Goal: Ask a question

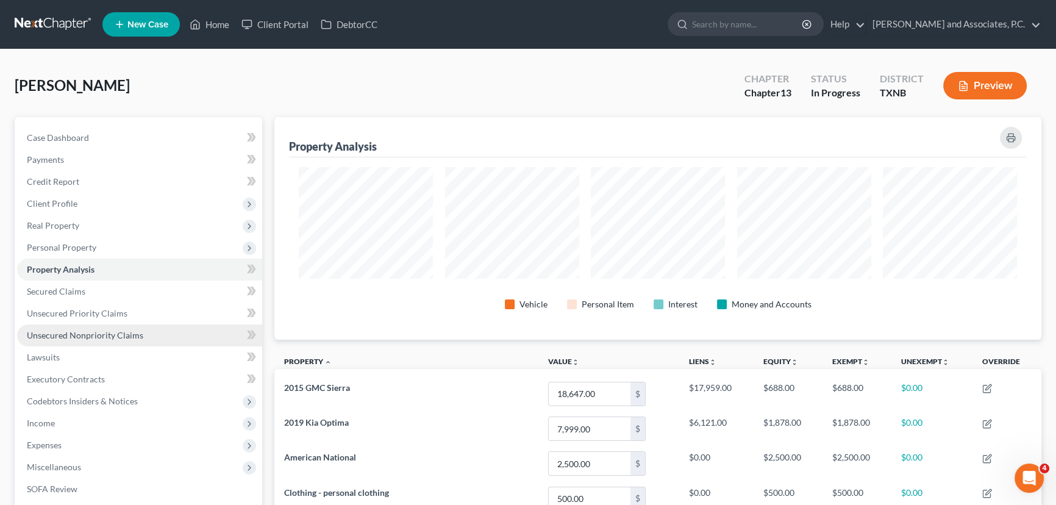
scroll to position [55, 0]
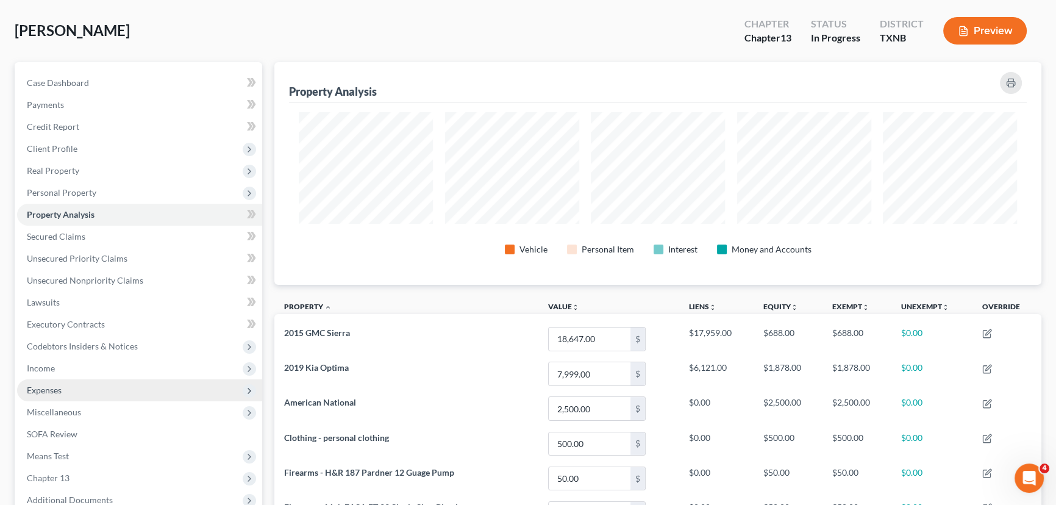
click at [71, 385] on span "Expenses" at bounding box center [139, 390] width 245 height 22
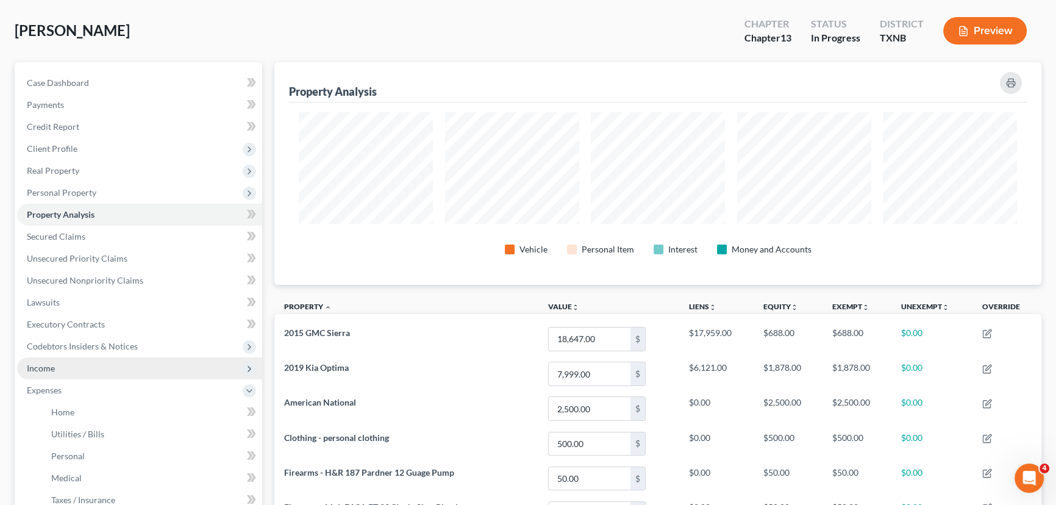
click at [54, 368] on span "Income" at bounding box center [41, 368] width 28 height 10
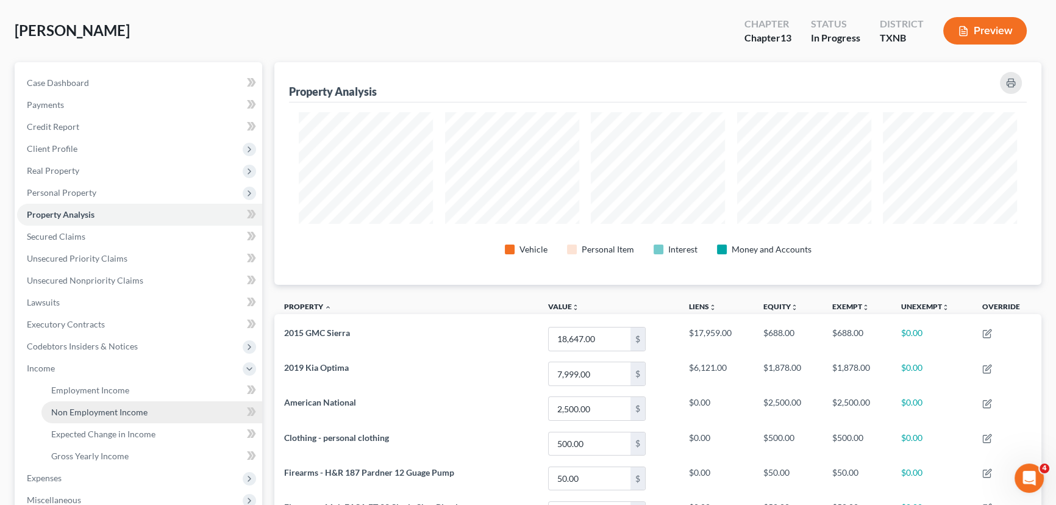
click at [75, 407] on span "Non Employment Income" at bounding box center [99, 412] width 96 height 10
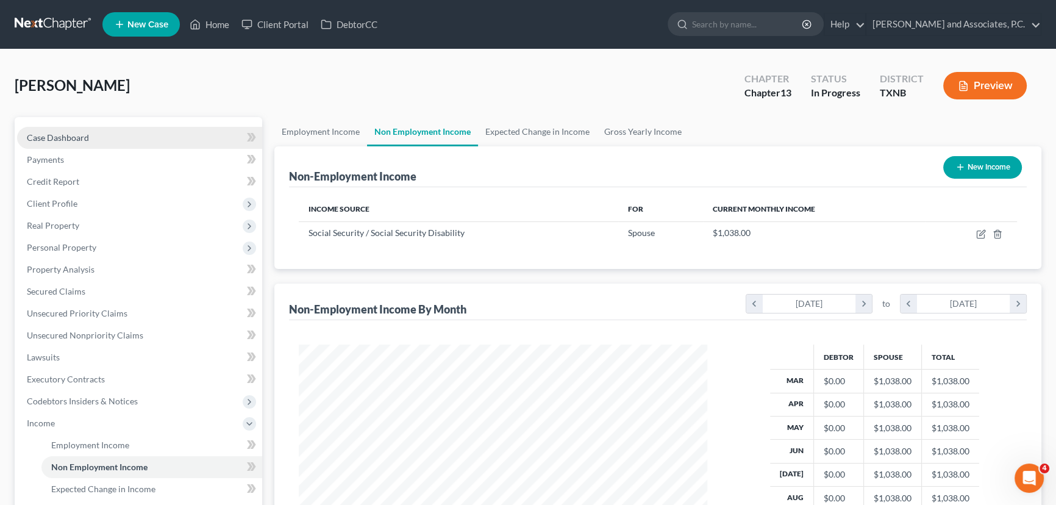
click at [143, 140] on link "Case Dashboard" at bounding box center [139, 138] width 245 height 22
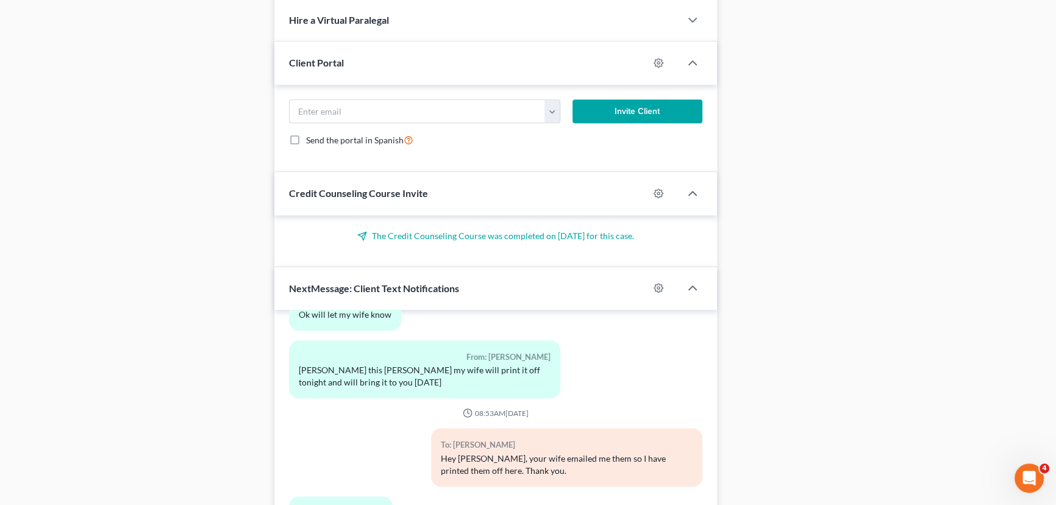
scroll to position [1032, 0]
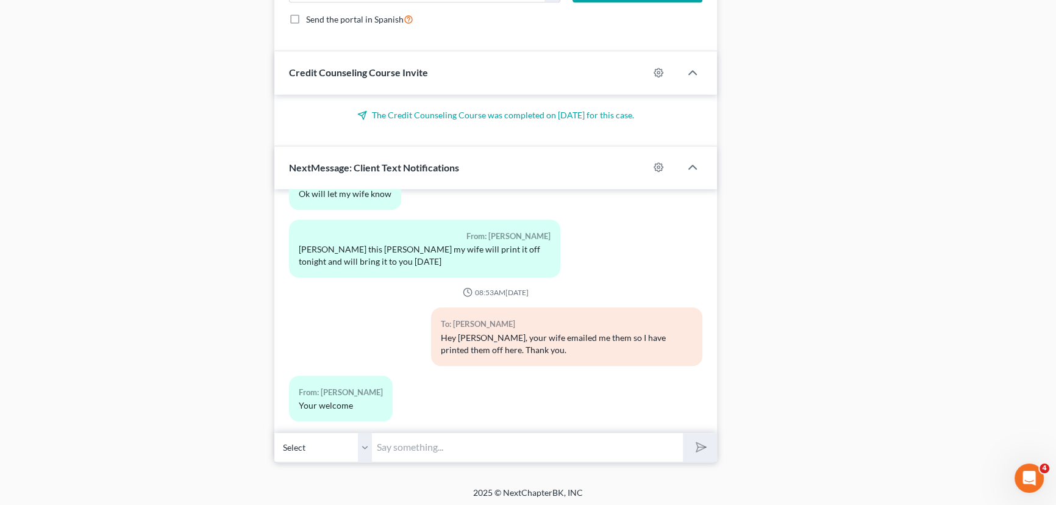
drag, startPoint x: 423, startPoint y: 447, endPoint x: 413, endPoint y: 447, distance: 9.8
click at [422, 447] on input "text" at bounding box center [527, 447] width 311 height 30
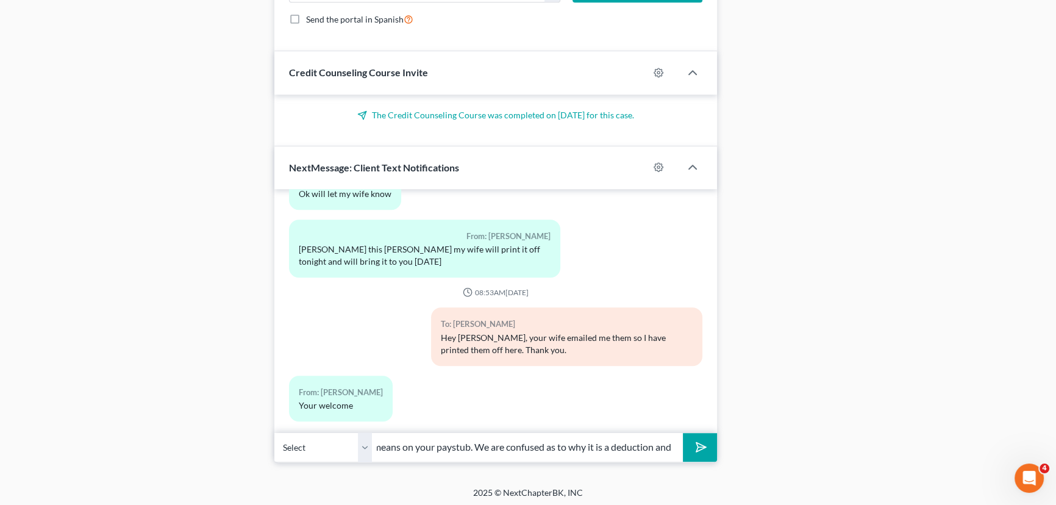
type input "[PERSON_NAME], could you explain to me again what the "Tips-Cash" means on your…"
click at [683, 433] on button "submit" at bounding box center [700, 447] width 34 height 29
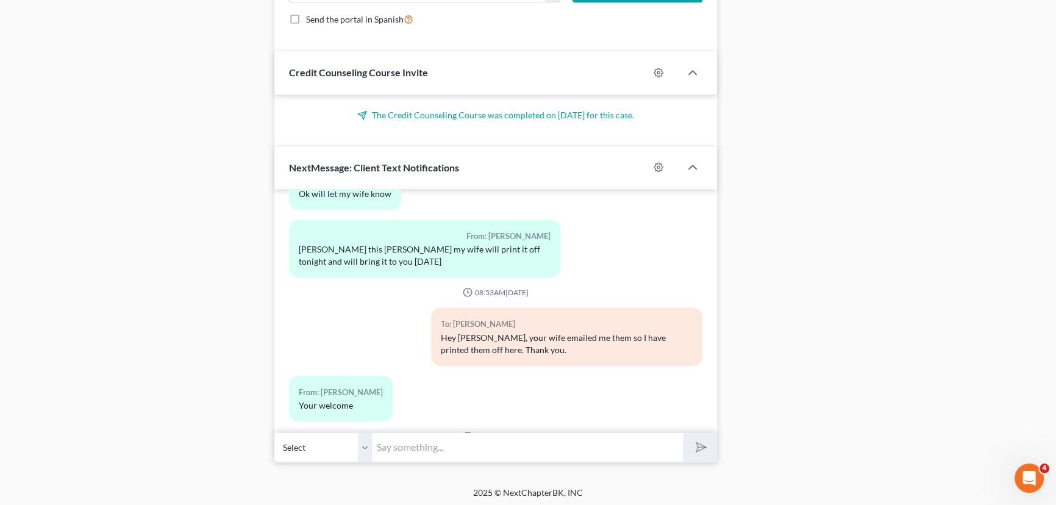
scroll to position [253, 0]
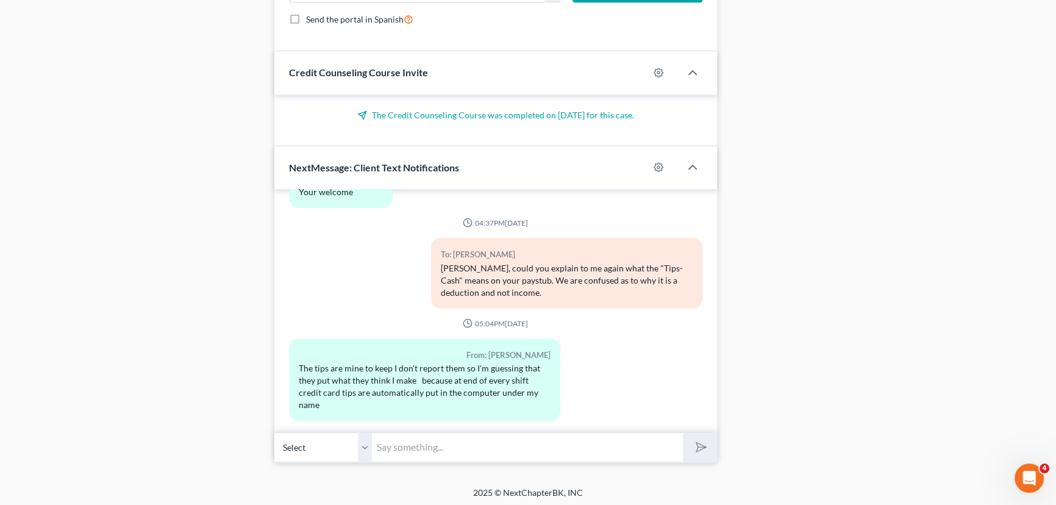
click at [422, 447] on input "text" at bounding box center [527, 447] width 311 height 30
click at [404, 441] on input "text" at bounding box center [527, 447] width 311 height 30
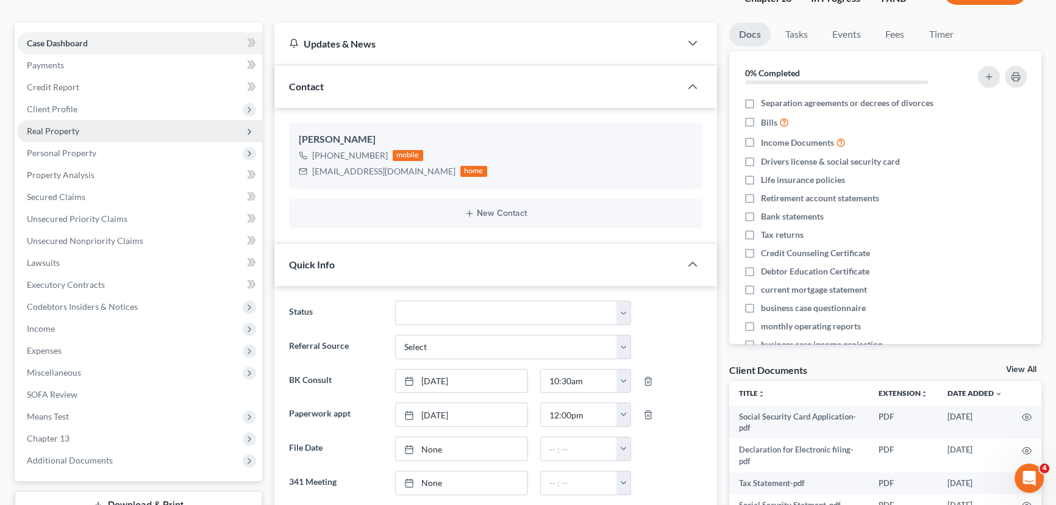
scroll to position [0, 0]
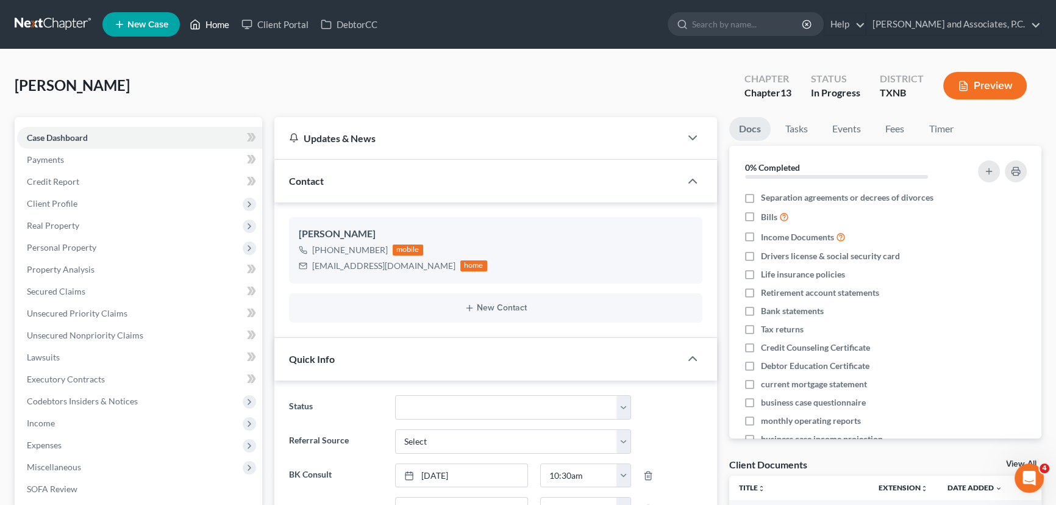
click at [212, 23] on link "Home" at bounding box center [210, 24] width 52 height 22
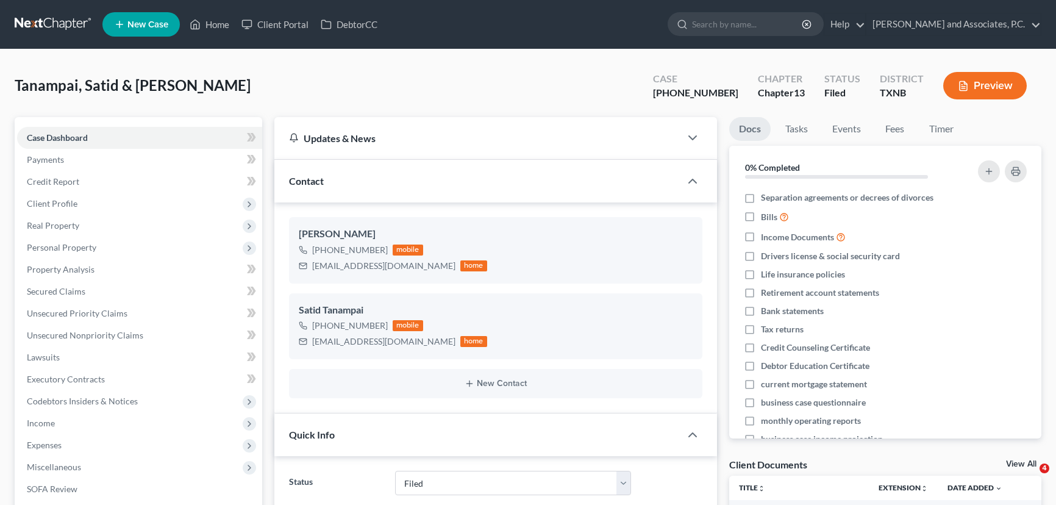
select select "5"
select select "0"
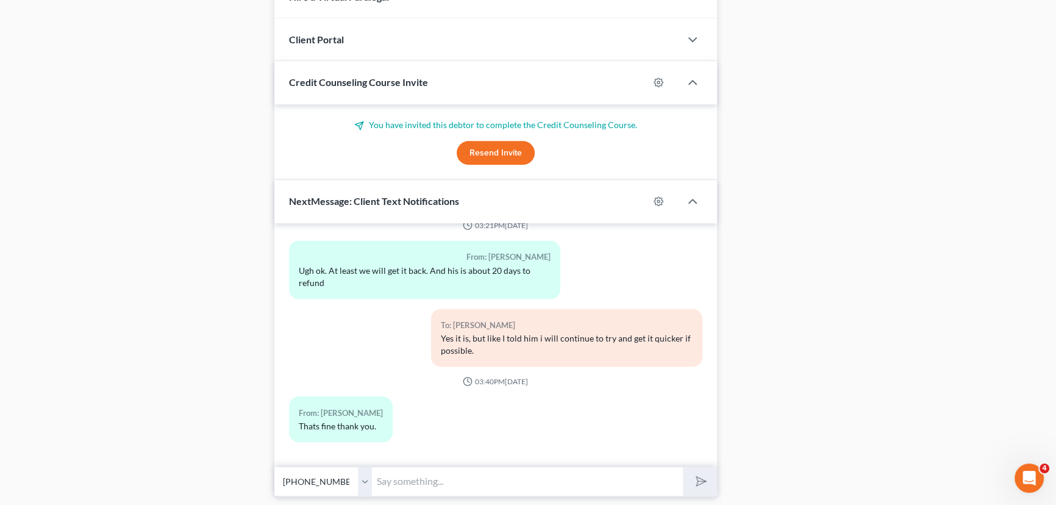
scroll to position [1200, 0]
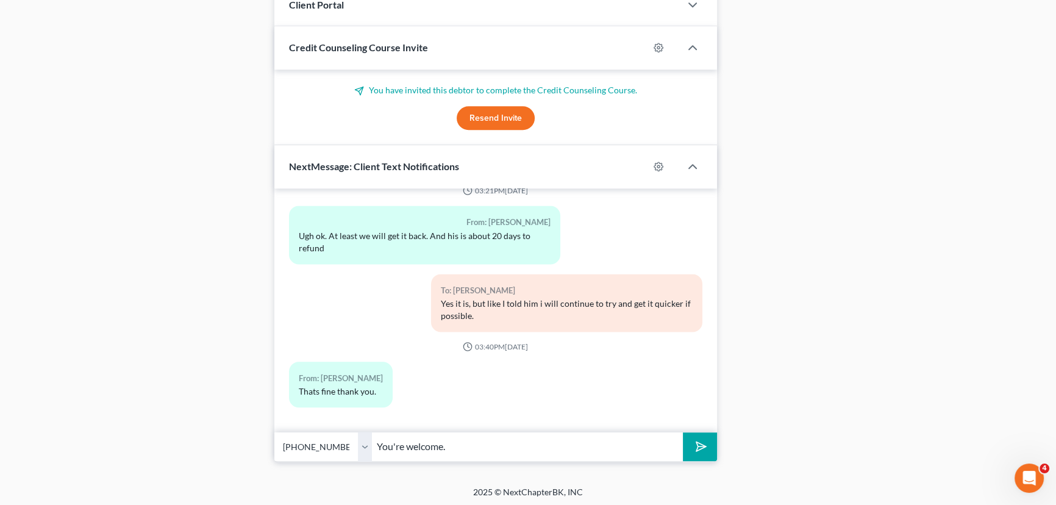
type input "You're welcome."
click at [683, 432] on button "submit" at bounding box center [700, 446] width 34 height 29
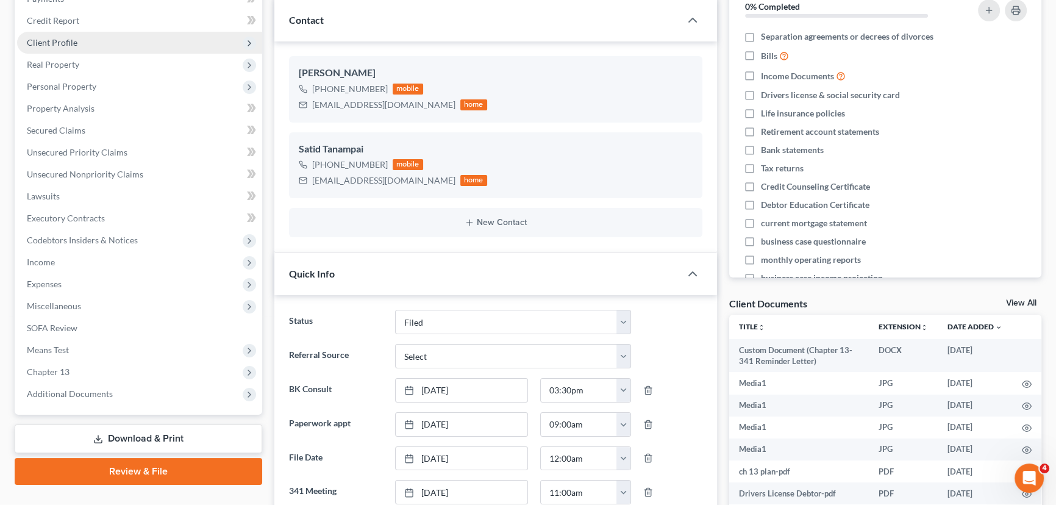
scroll to position [0, 0]
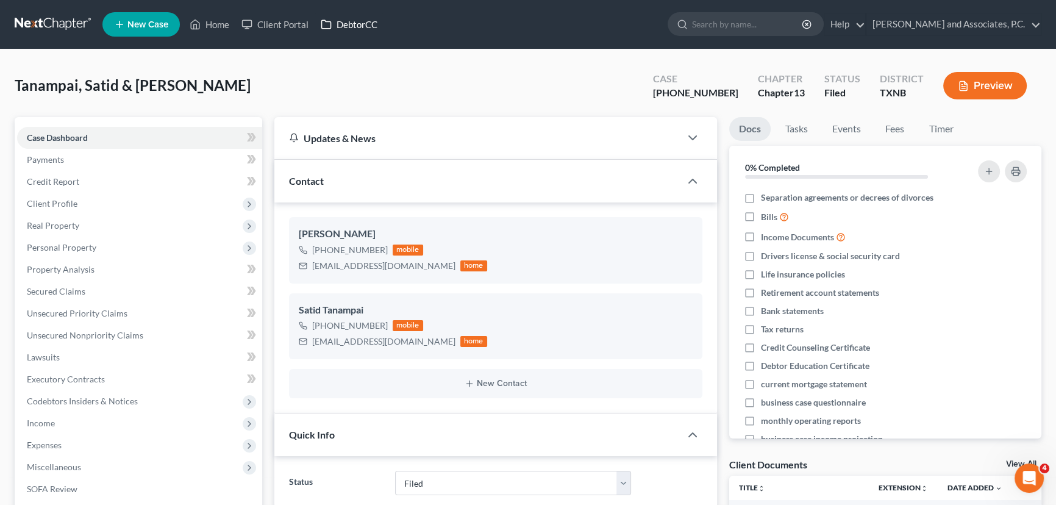
click at [360, 24] on link "DebtorCC" at bounding box center [349, 24] width 69 height 22
